Goal: Task Accomplishment & Management: Manage account settings

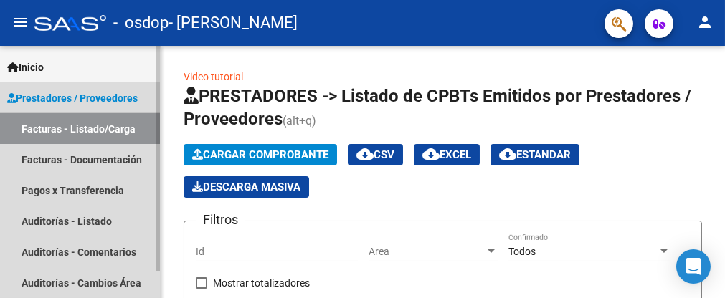
click at [66, 126] on link "Facturas - Listado/Carga" at bounding box center [80, 128] width 160 height 31
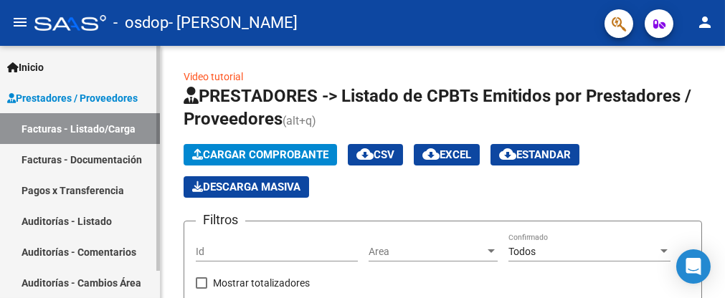
click at [42, 64] on span "Inicio" at bounding box center [25, 68] width 37 height 16
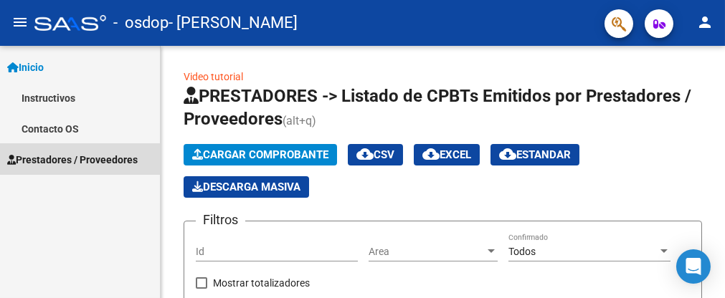
click at [60, 156] on span "Prestadores / Proveedores" at bounding box center [72, 160] width 131 height 16
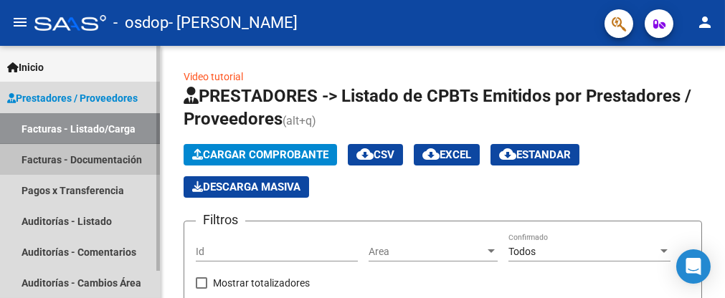
click at [98, 159] on link "Facturas - Documentación" at bounding box center [80, 159] width 160 height 31
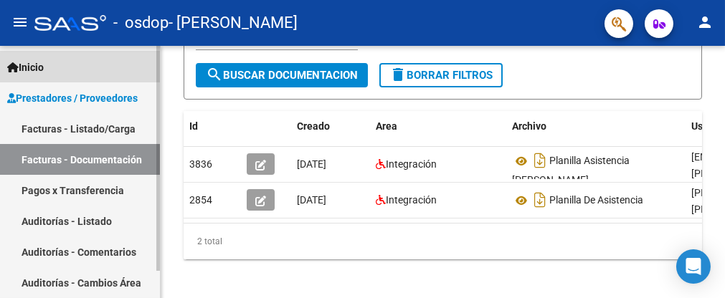
click at [36, 73] on span "Inicio" at bounding box center [25, 68] width 37 height 16
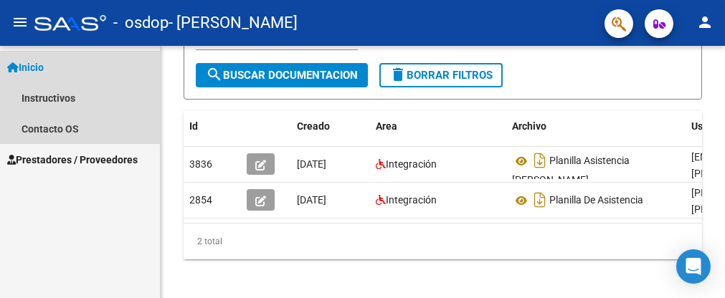
click at [51, 67] on link "Inicio" at bounding box center [80, 67] width 160 height 31
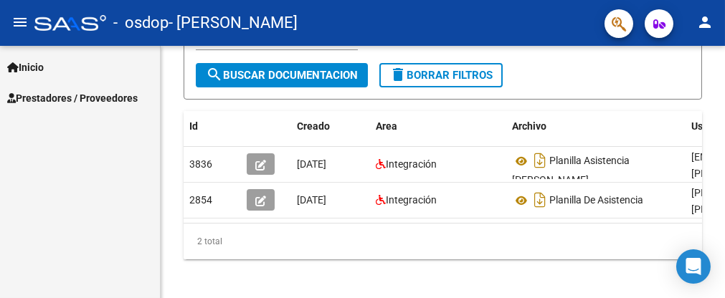
click at [705, 22] on mat-icon "person" at bounding box center [704, 22] width 17 height 17
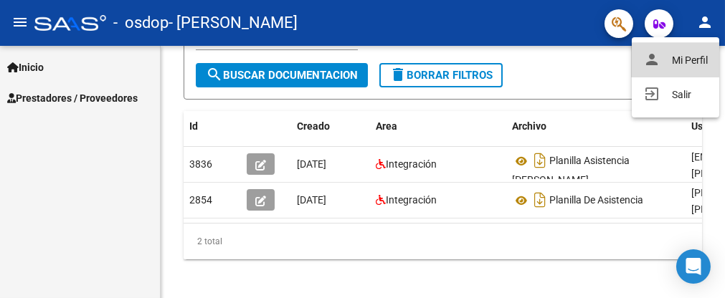
click at [676, 63] on button "person Mi Perfil" at bounding box center [676, 60] width 88 height 34
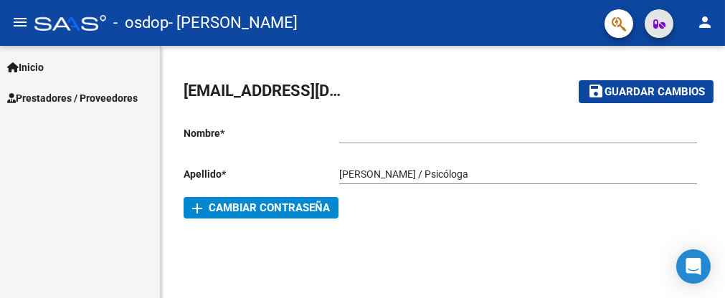
click at [653, 24] on icon "button" at bounding box center [659, 24] width 12 height 11
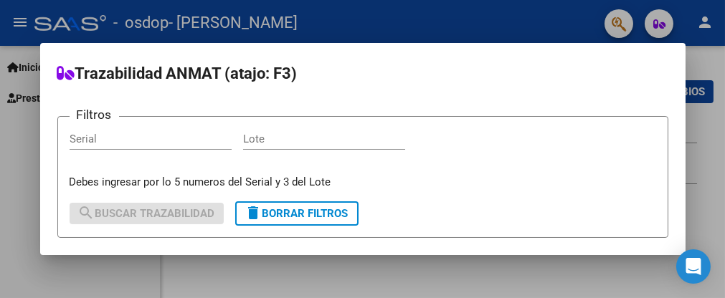
click at [469, 19] on div at bounding box center [362, 149] width 725 height 298
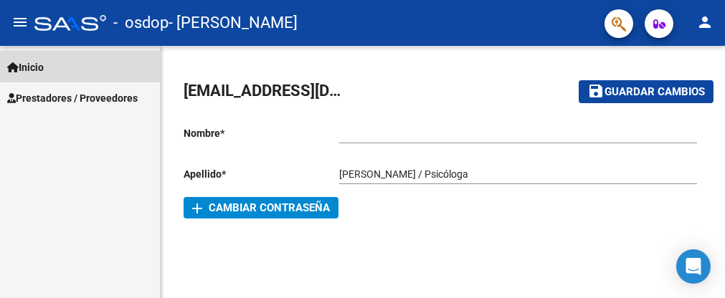
click at [39, 62] on span "Inicio" at bounding box center [25, 68] width 37 height 16
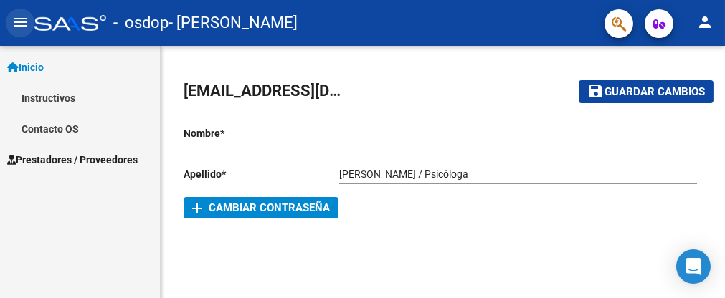
click at [22, 20] on mat-icon "menu" at bounding box center [19, 22] width 17 height 17
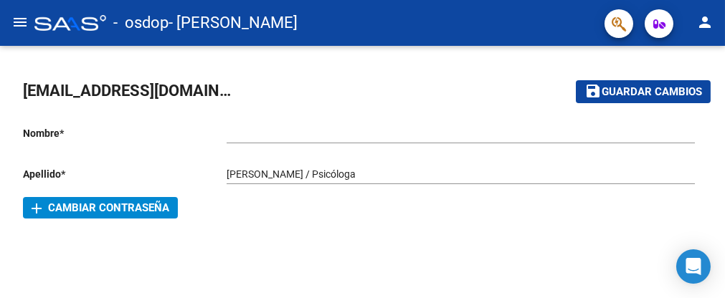
click at [22, 20] on mat-icon "menu" at bounding box center [19, 22] width 17 height 17
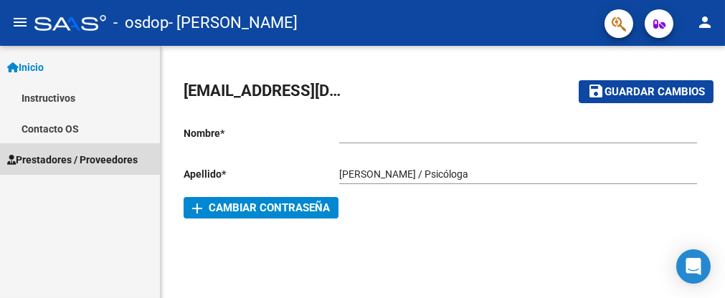
click at [54, 156] on span "Prestadores / Proveedores" at bounding box center [72, 160] width 131 height 16
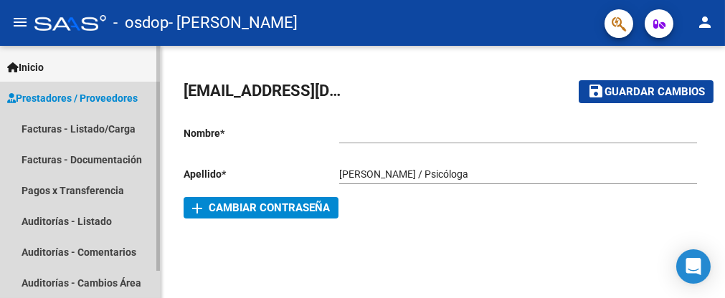
click at [88, 100] on span "Prestadores / Proveedores" at bounding box center [72, 98] width 131 height 16
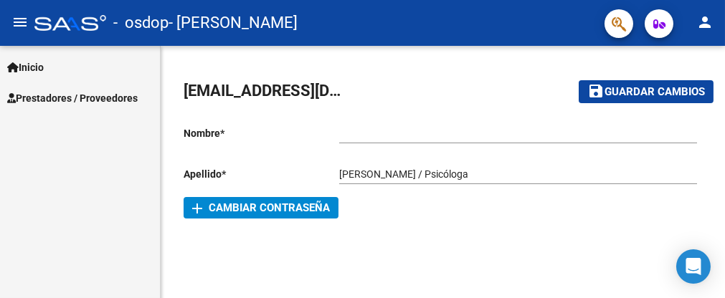
click at [77, 100] on span "Prestadores / Proveedores" at bounding box center [72, 98] width 131 height 16
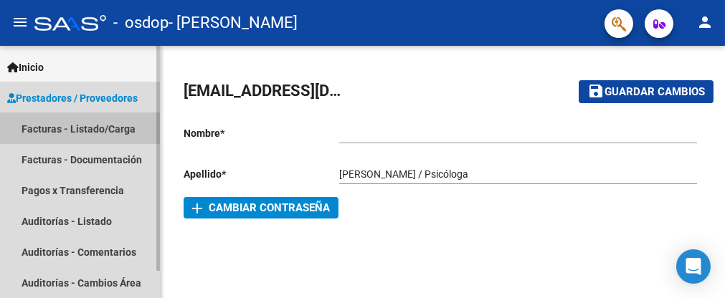
click at [73, 126] on link "Facturas - Listado/Carga" at bounding box center [80, 128] width 160 height 31
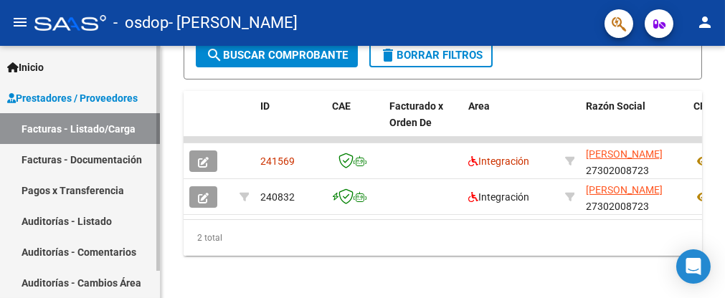
click at [60, 132] on link "Facturas - Listado/Carga" at bounding box center [80, 128] width 160 height 31
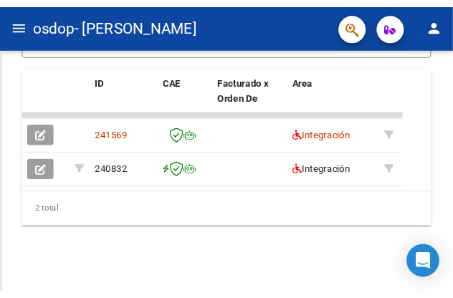
scroll to position [443, 0]
